Goal: Task Accomplishment & Management: Manage account settings

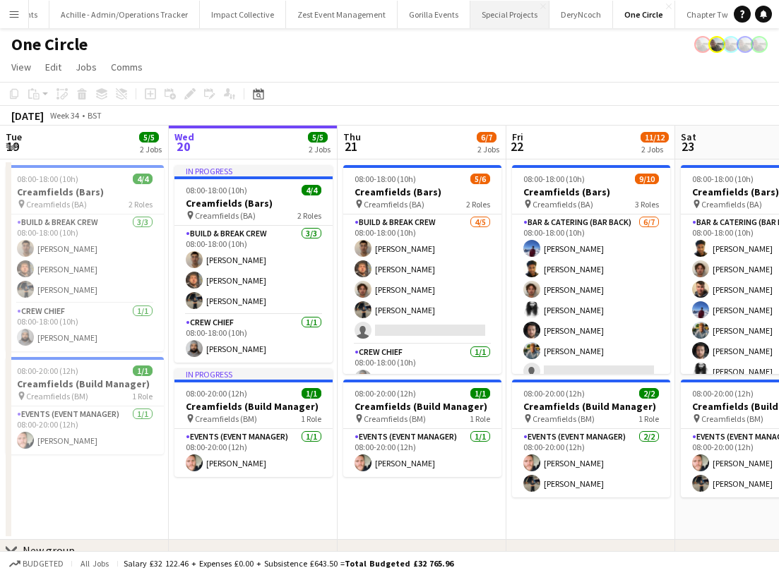
scroll to position [0, 1580]
click at [676, 19] on button "Chapter Two Events Close" at bounding box center [723, 15] width 95 height 28
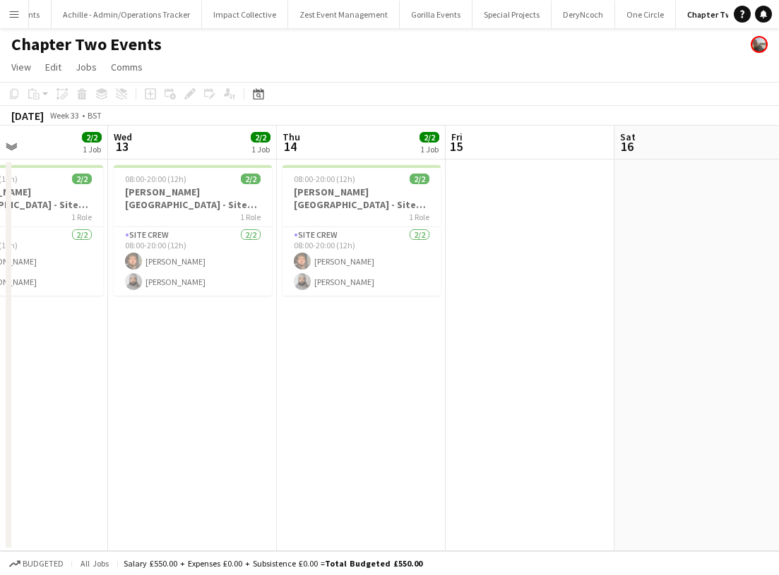
scroll to position [0, 568]
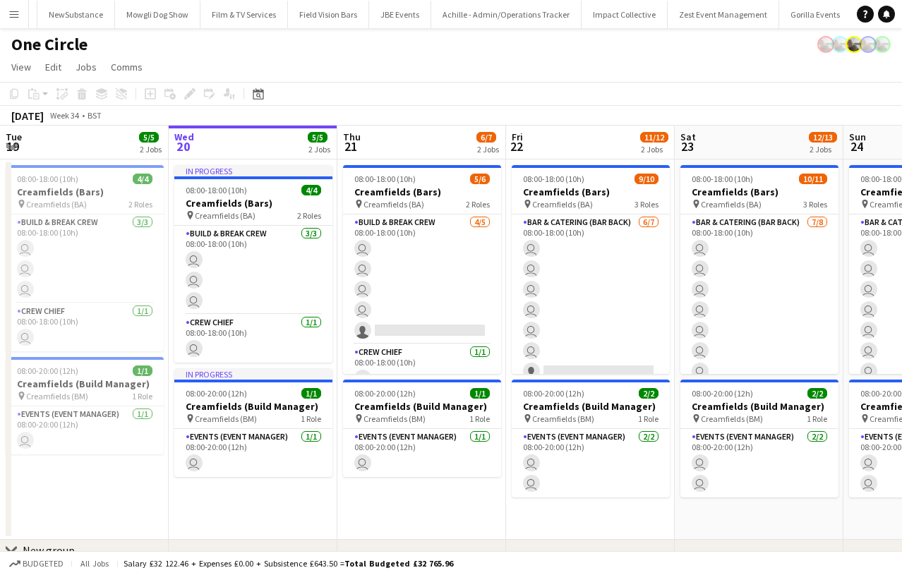
scroll to position [0, 1346]
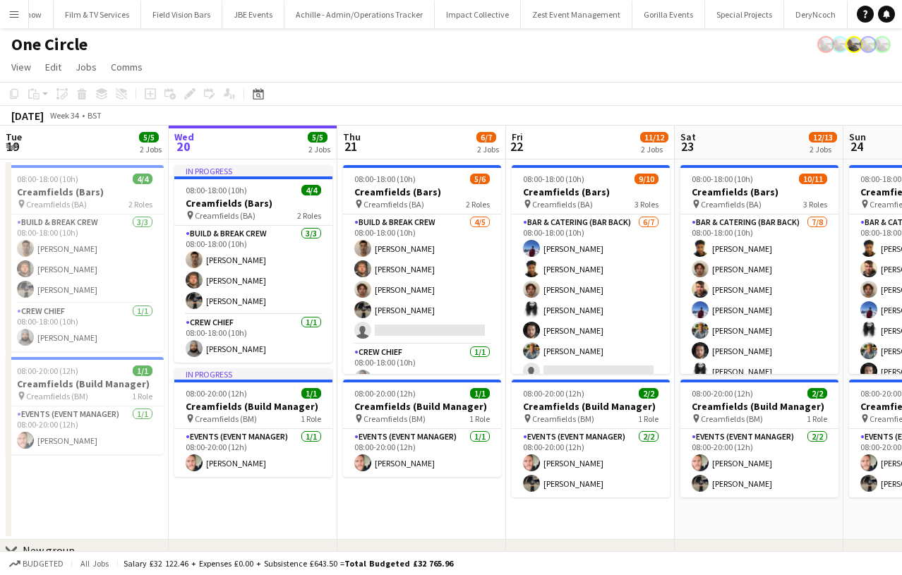
click at [14, 13] on app-icon "Menu" at bounding box center [13, 13] width 11 height 11
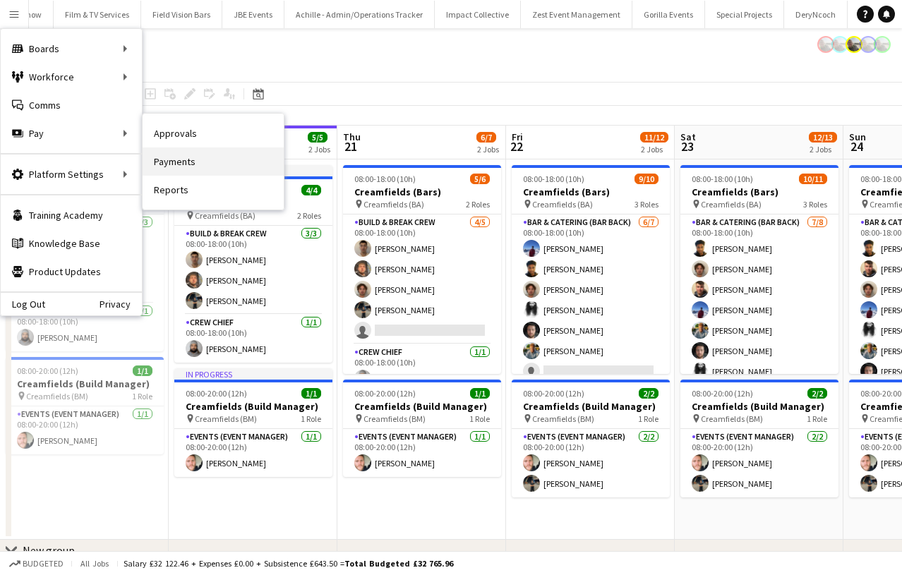
click at [197, 155] on link "Payments" at bounding box center [213, 162] width 141 height 28
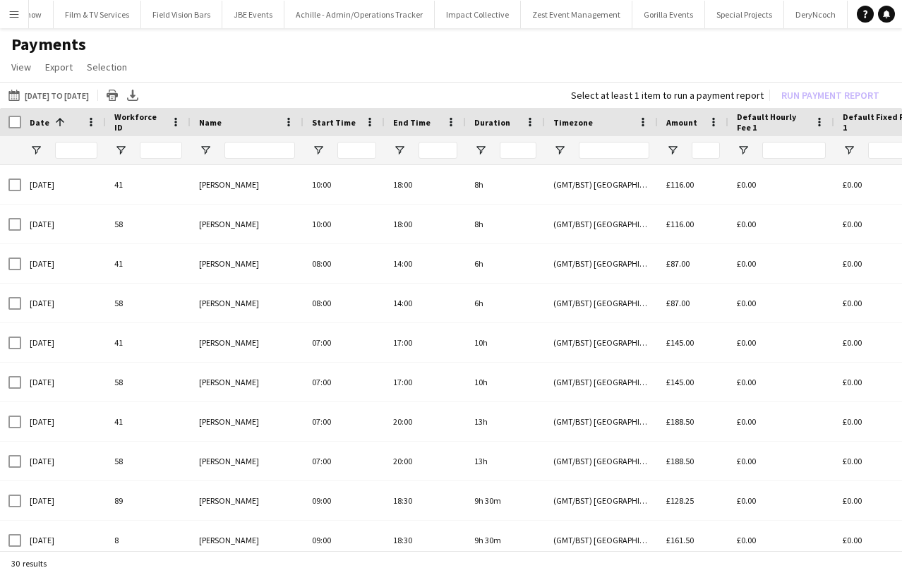
click at [244, 140] on div at bounding box center [260, 150] width 71 height 28
click at [244, 143] on input "Name Filter Input" at bounding box center [260, 150] width 71 height 17
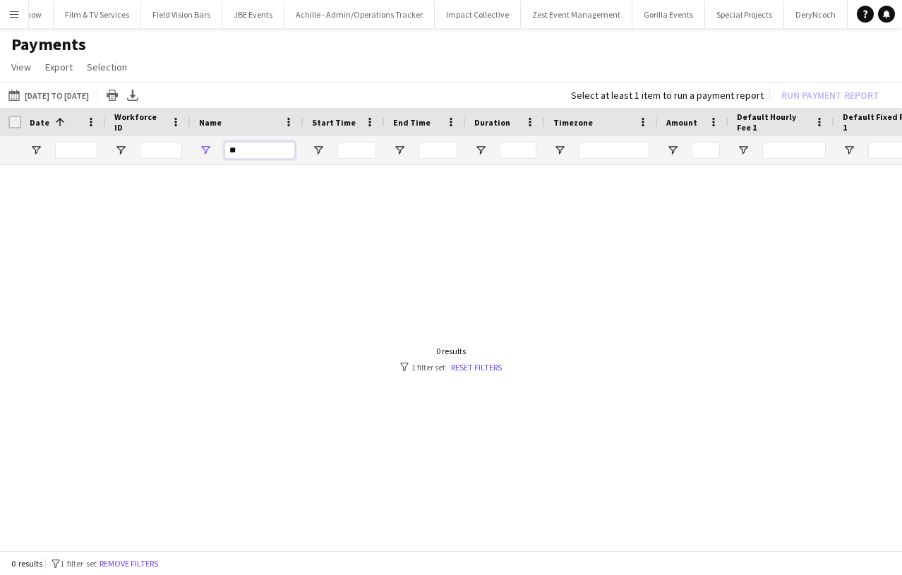
type input "*"
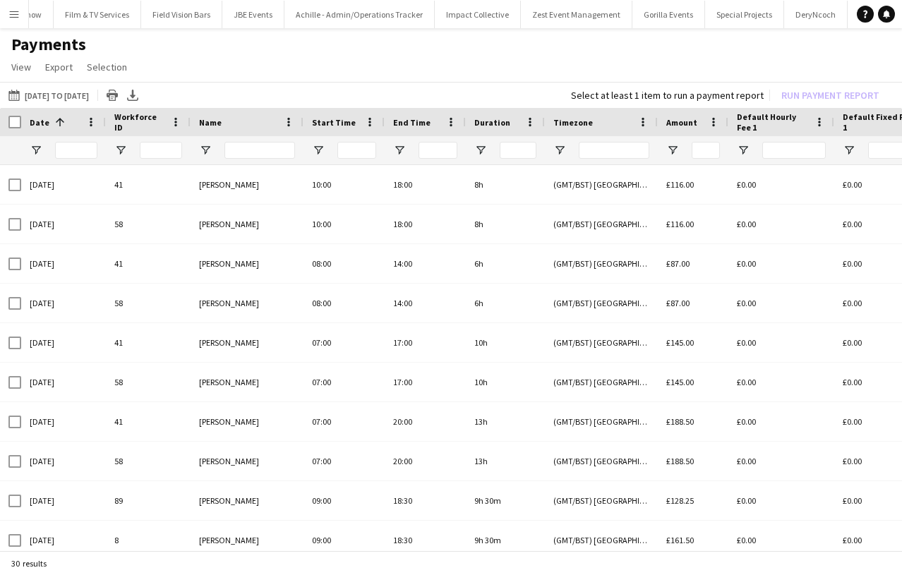
click at [6, 12] on button "Menu" at bounding box center [14, 14] width 28 height 28
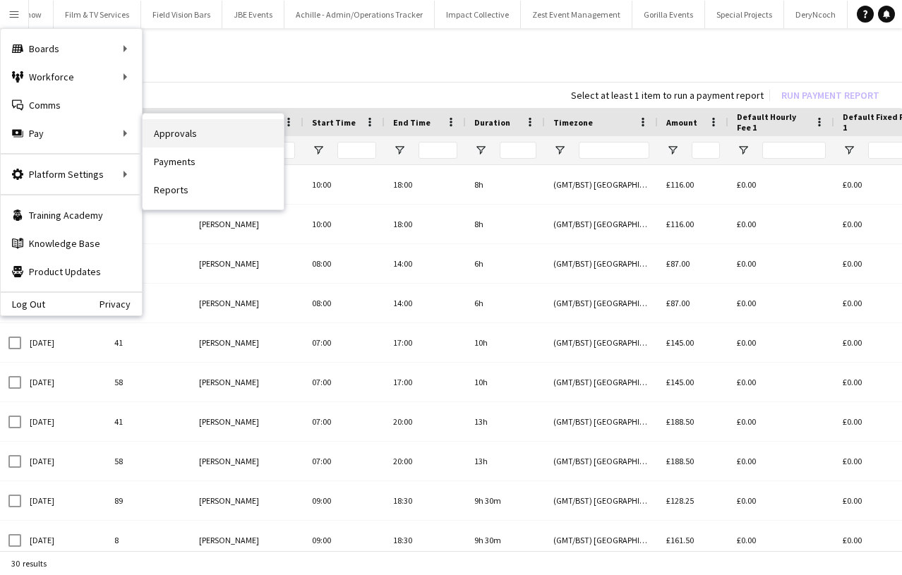
click at [177, 136] on link "Approvals" at bounding box center [213, 133] width 141 height 28
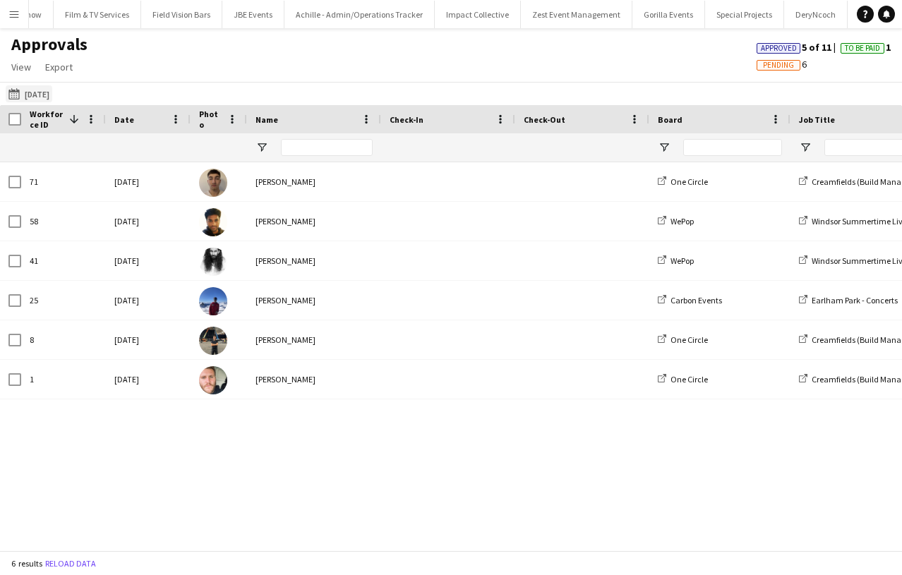
click at [49, 102] on button "17-08-2025 17-08-2025" at bounding box center [29, 93] width 47 height 17
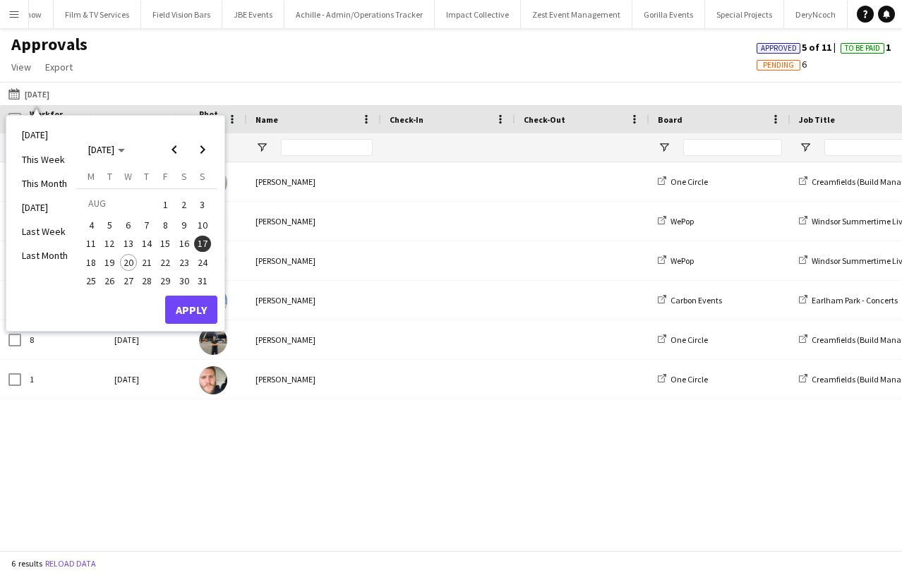
click at [100, 237] on button "11" at bounding box center [91, 243] width 18 height 18
click at [187, 297] on button "Apply" at bounding box center [191, 310] width 52 height 28
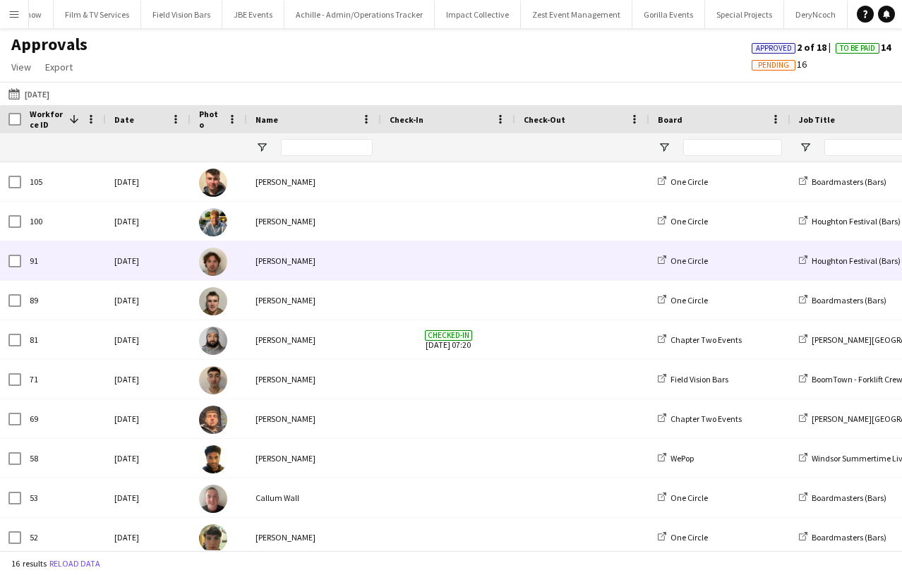
click at [336, 261] on div "[PERSON_NAME]" at bounding box center [314, 260] width 134 height 39
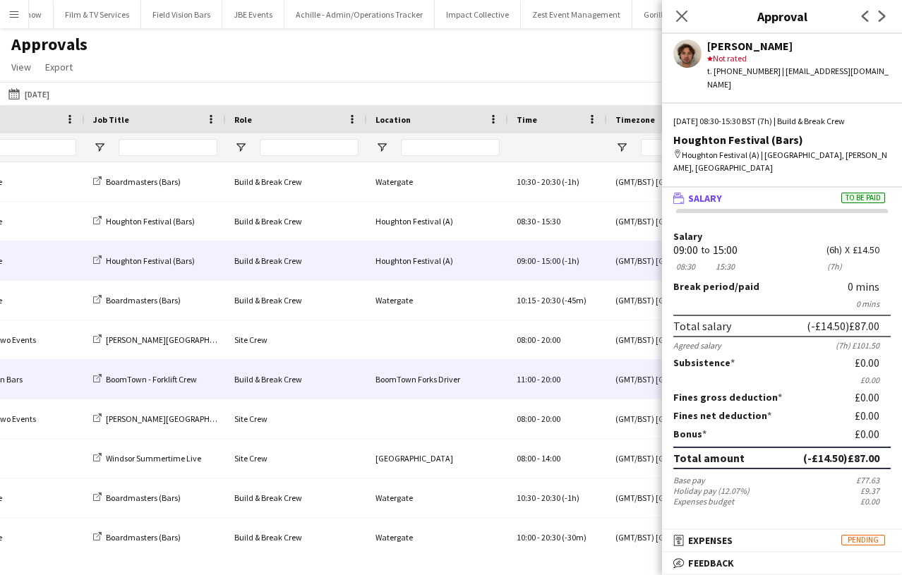
click at [16, 364] on div "Field Vision Bars" at bounding box center [14, 379] width 141 height 39
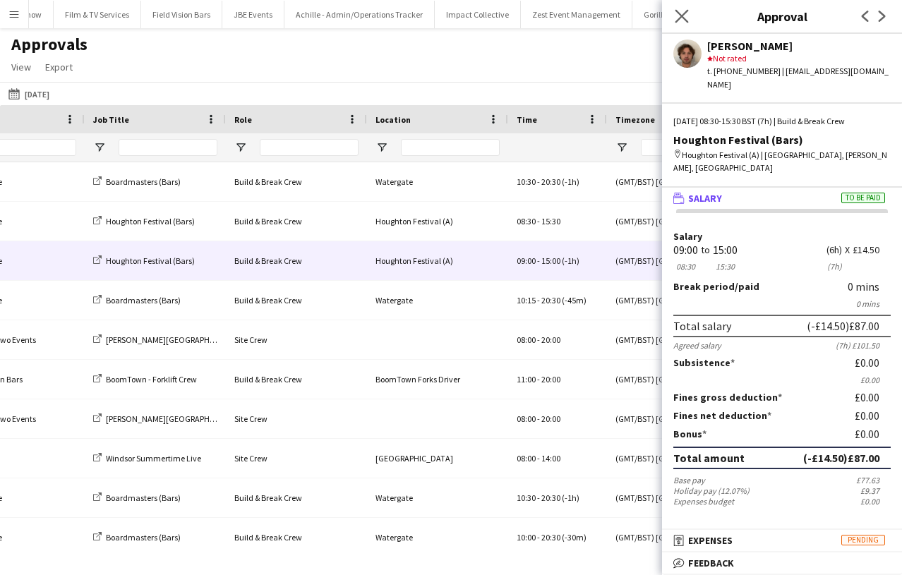
click at [674, 23] on app-icon "Close pop-in" at bounding box center [682, 16] width 20 height 20
